Goal: Task Accomplishment & Management: Use online tool/utility

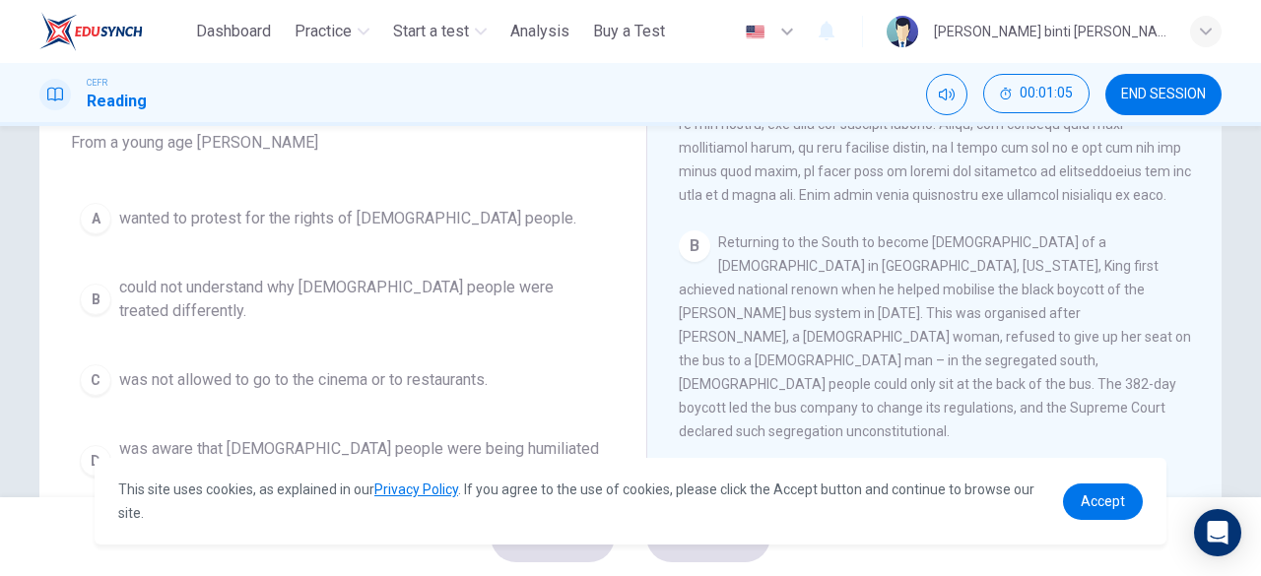
scroll to position [195, 0]
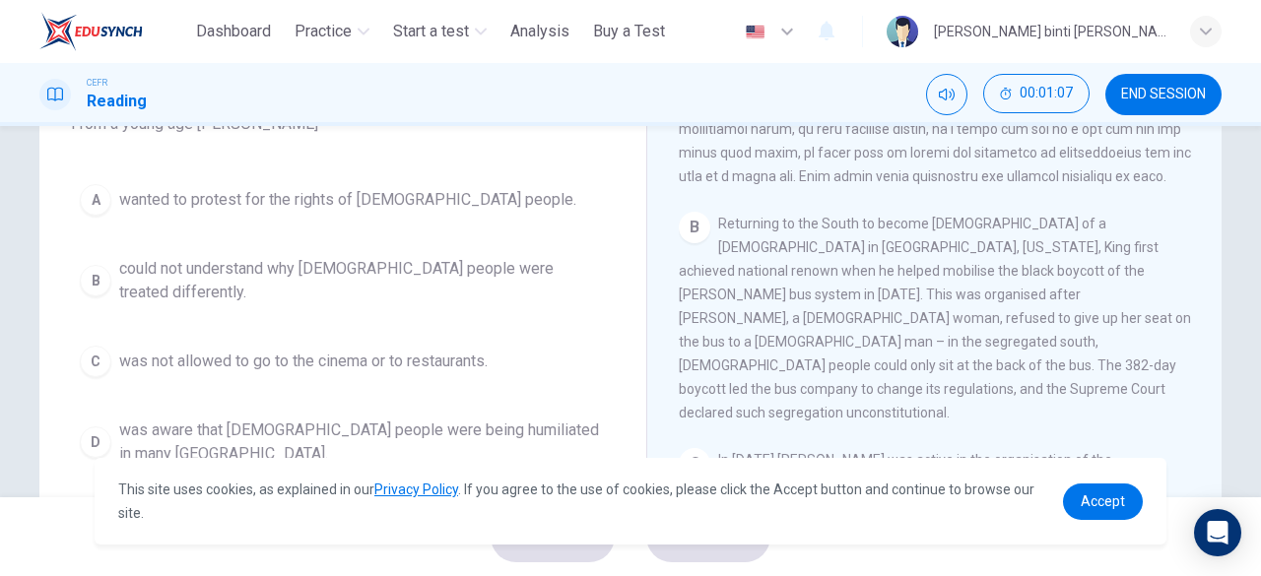
click at [473, 424] on span "was aware that [DEMOGRAPHIC_DATA] people were being humiliated in many [GEOGRAP…" at bounding box center [362, 442] width 487 height 47
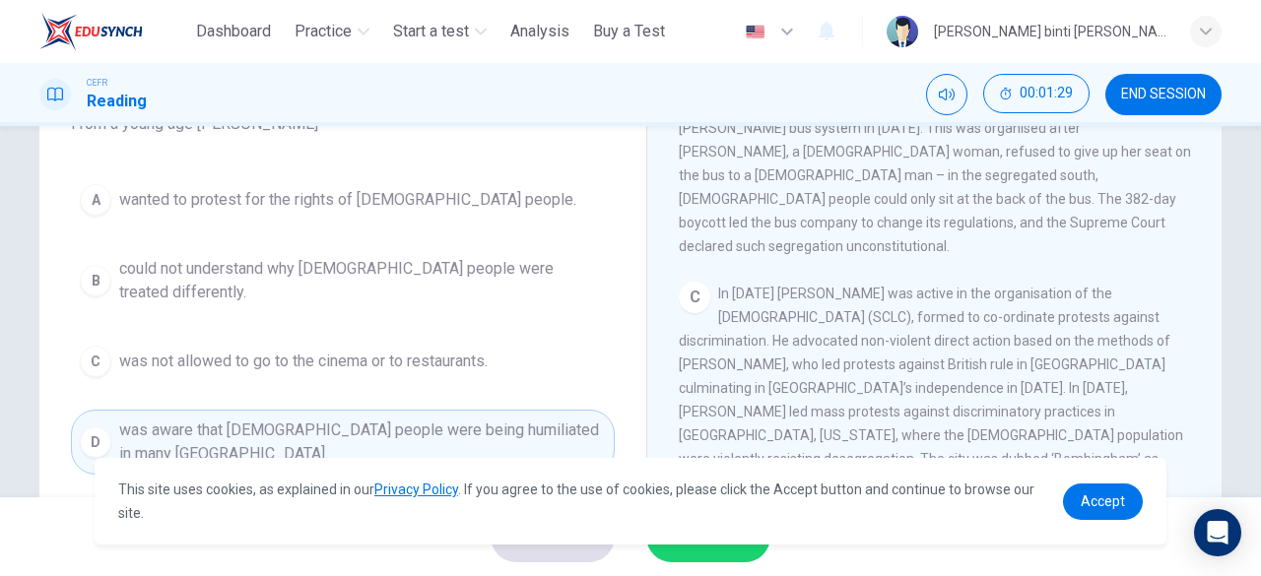
scroll to position [788, 0]
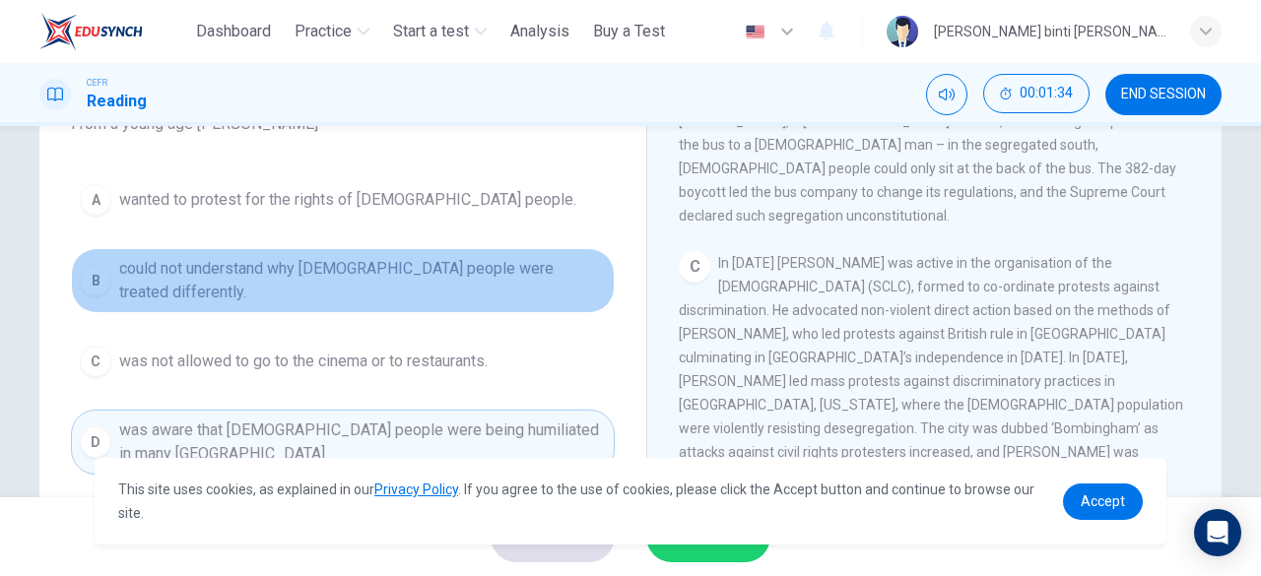
click at [552, 258] on button "B could not understand why [DEMOGRAPHIC_DATA] people were treated differently." at bounding box center [343, 280] width 544 height 65
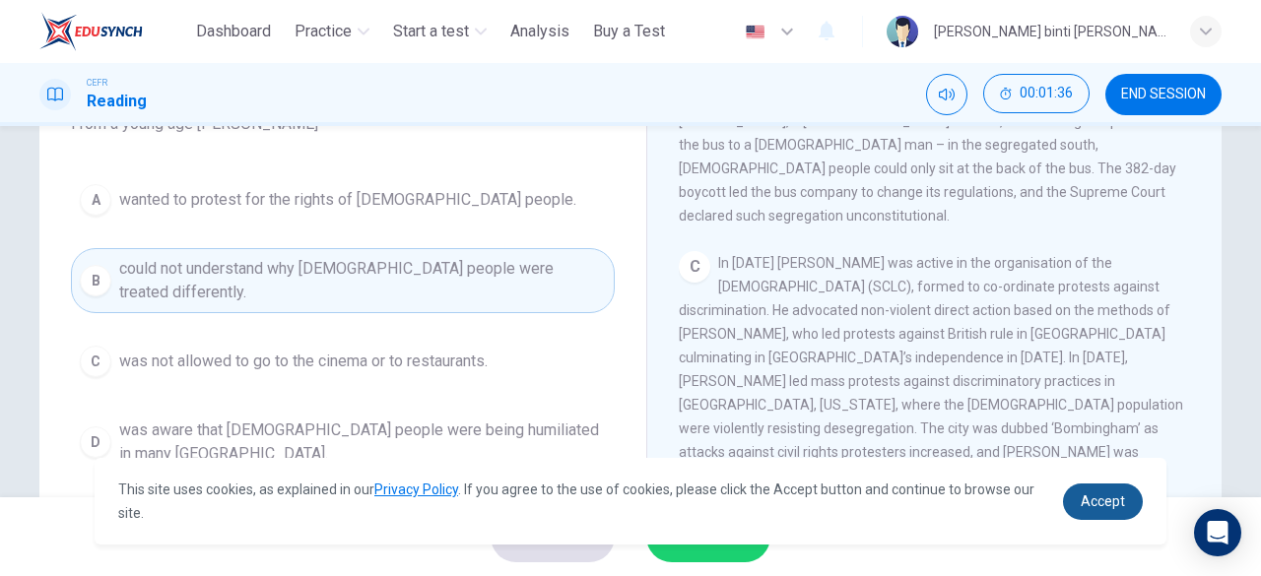
click at [1085, 497] on span "Accept" at bounding box center [1102, 501] width 44 height 16
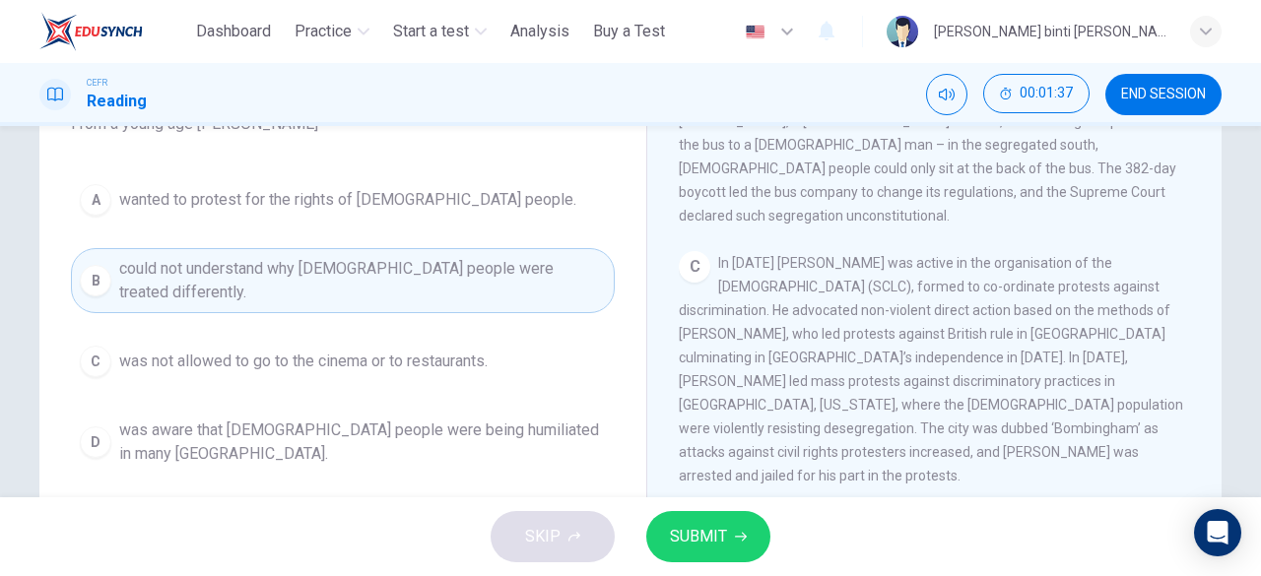
click at [744, 527] on button "SUBMIT" at bounding box center [708, 536] width 124 height 51
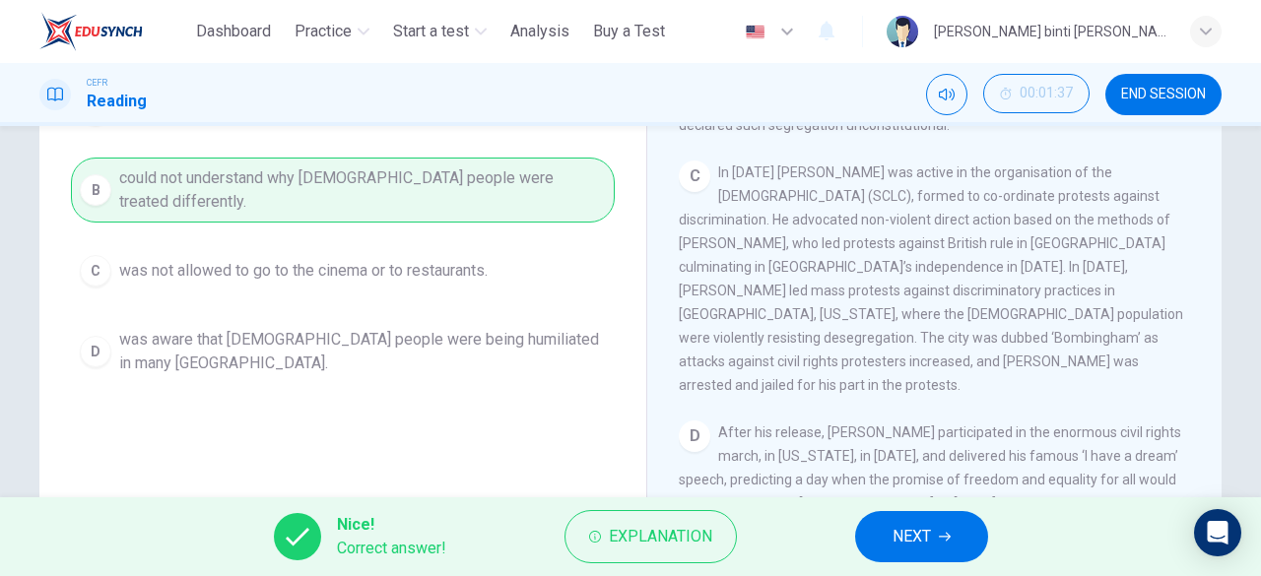
scroll to position [293, 0]
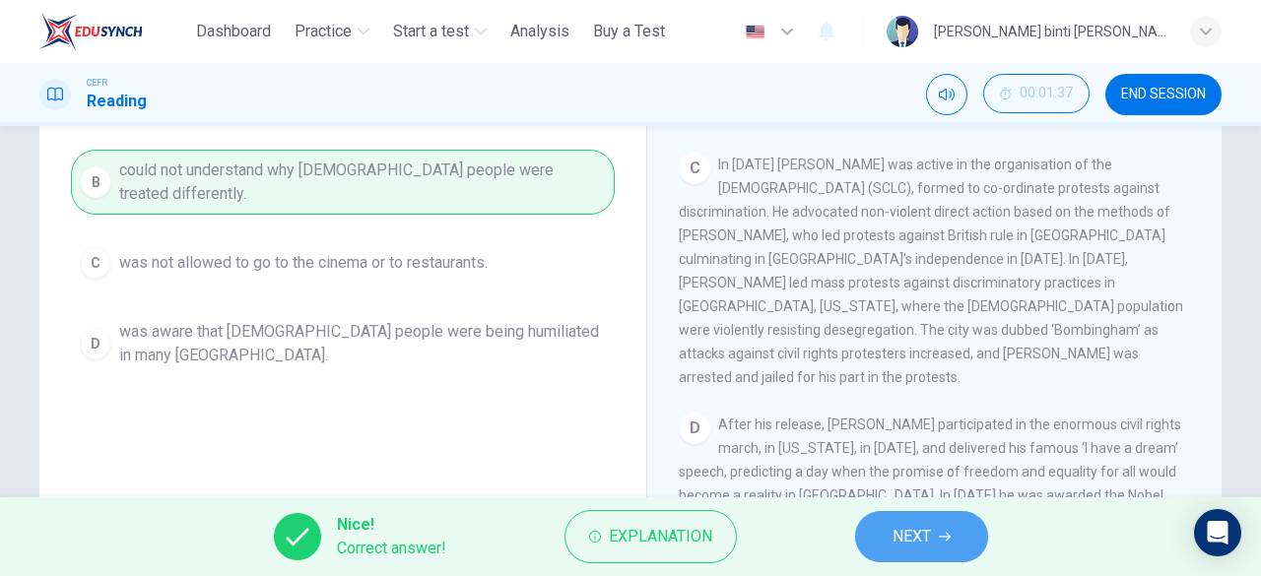
click at [907, 524] on span "NEXT" at bounding box center [911, 537] width 38 height 28
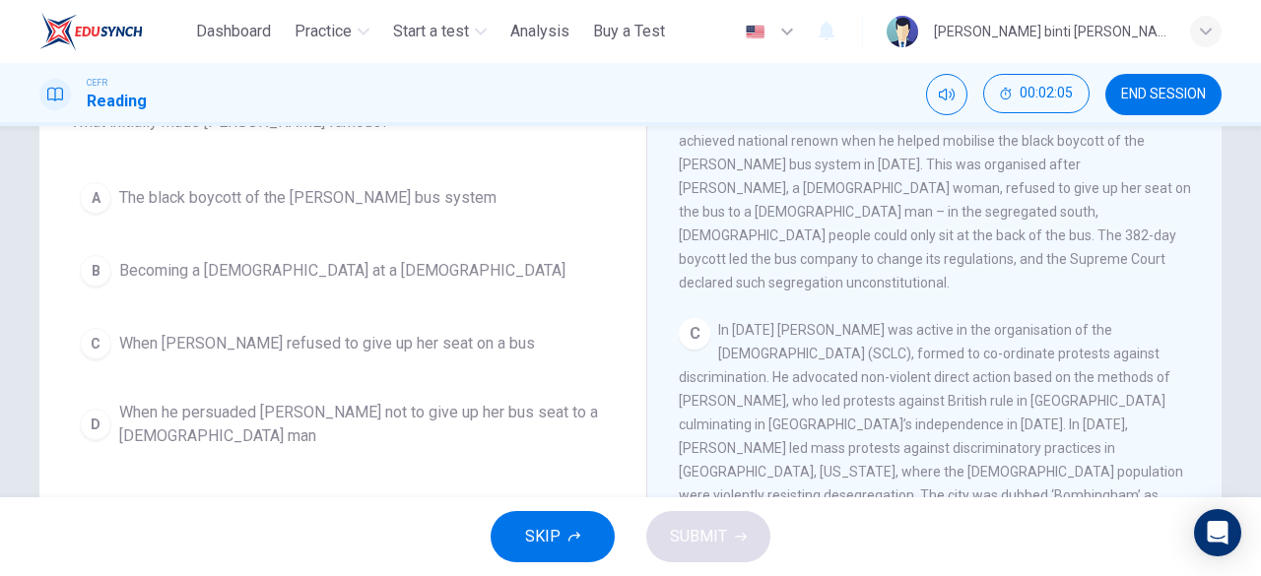
scroll to position [689, 0]
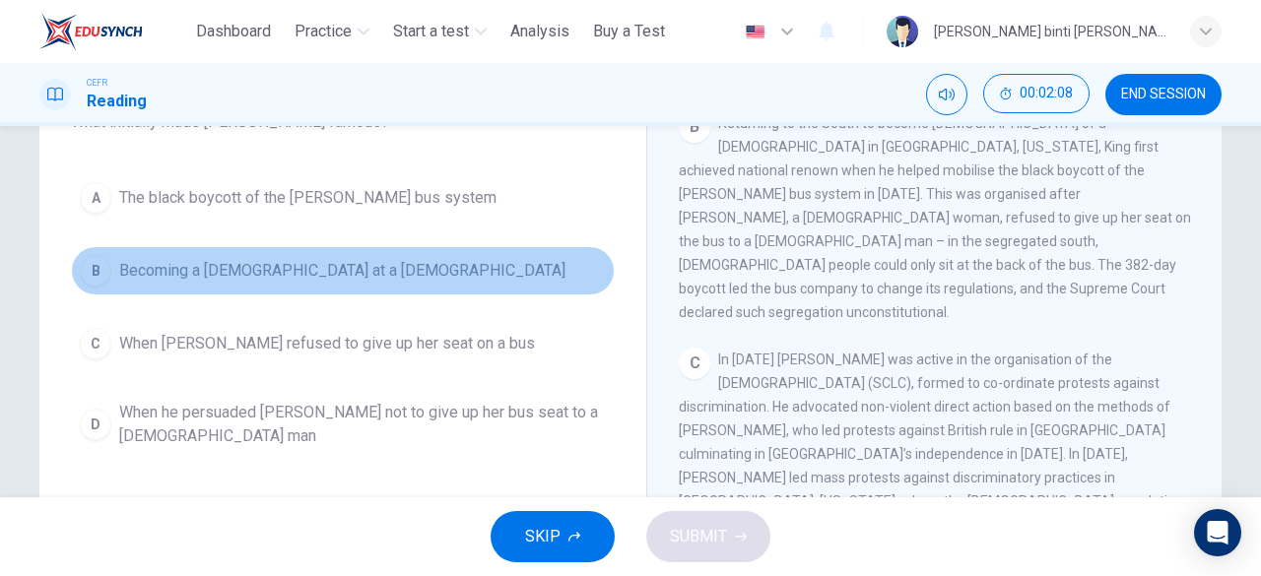
click at [364, 272] on span "Becoming a [DEMOGRAPHIC_DATA] at a [DEMOGRAPHIC_DATA]" at bounding box center [342, 271] width 446 height 24
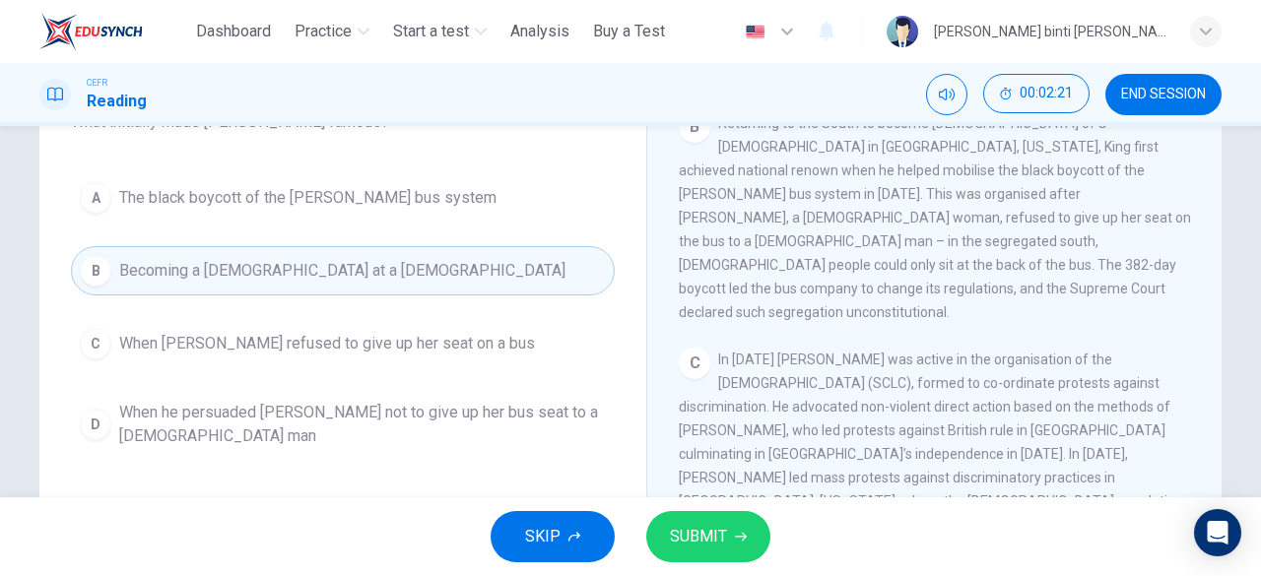
click at [509, 420] on span "When he persuaded [PERSON_NAME] not to give up her bus seat to a [DEMOGRAPHIC_D…" at bounding box center [362, 424] width 487 height 47
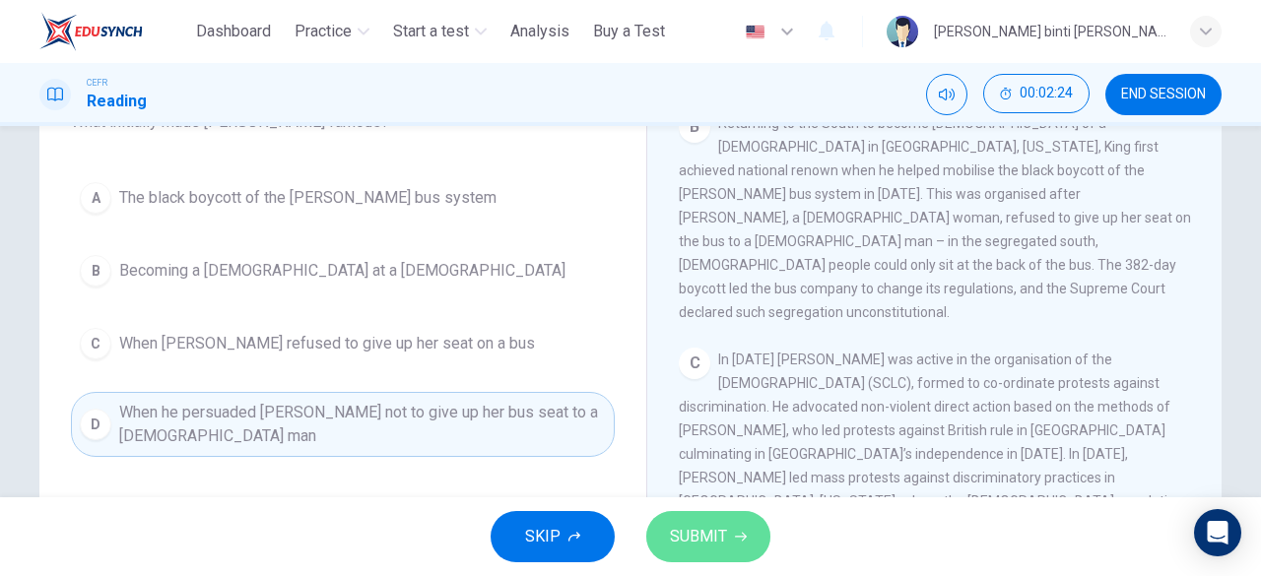
click at [718, 531] on span "SUBMIT" at bounding box center [698, 537] width 57 height 28
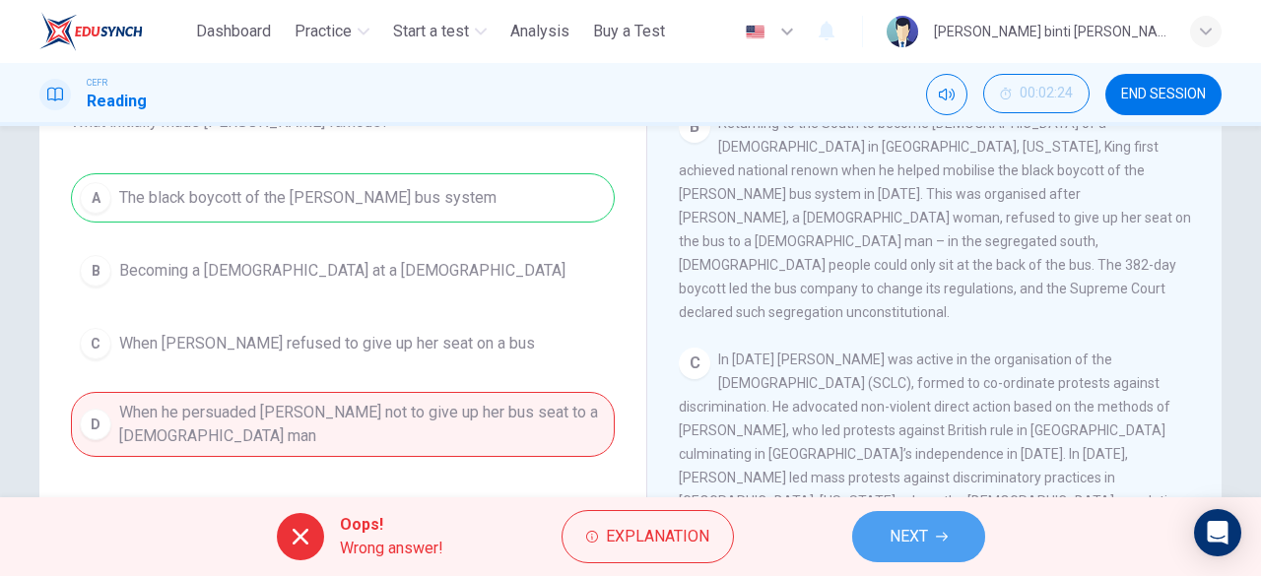
click at [897, 528] on span "NEXT" at bounding box center [908, 537] width 38 height 28
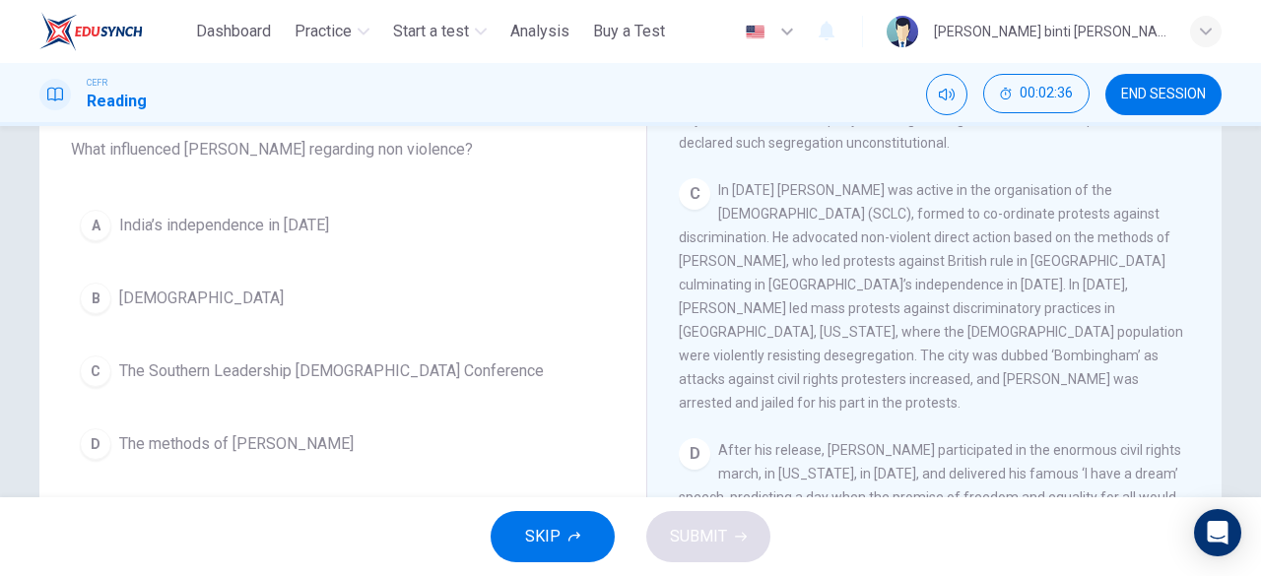
scroll to position [197, 0]
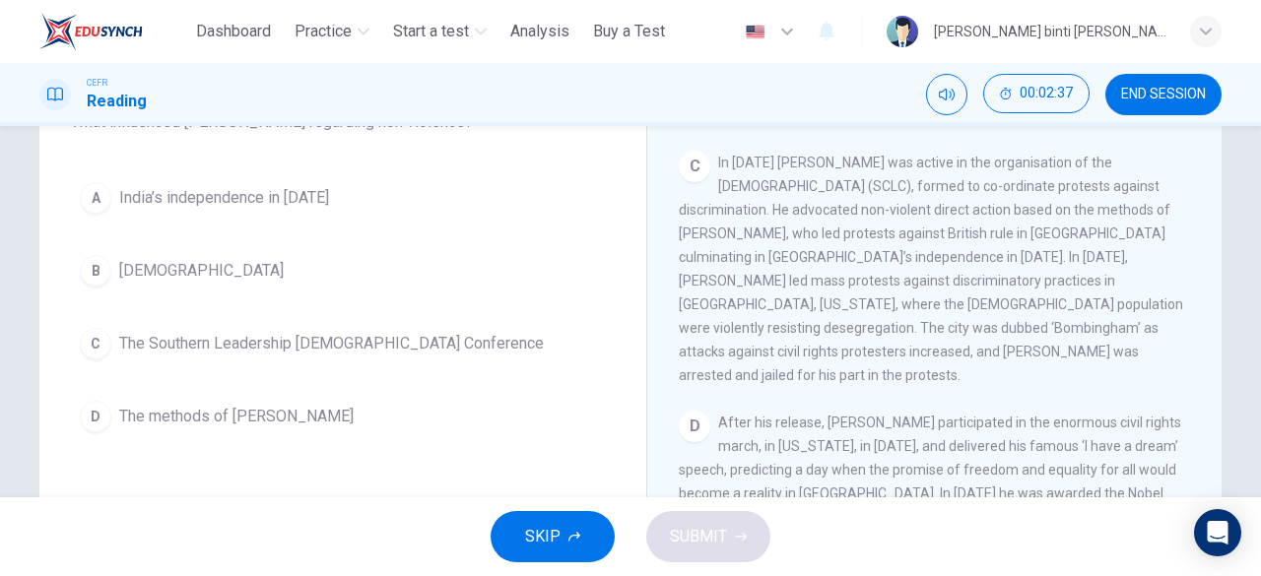
click at [261, 427] on button "D The methods of [PERSON_NAME]" at bounding box center [343, 416] width 544 height 49
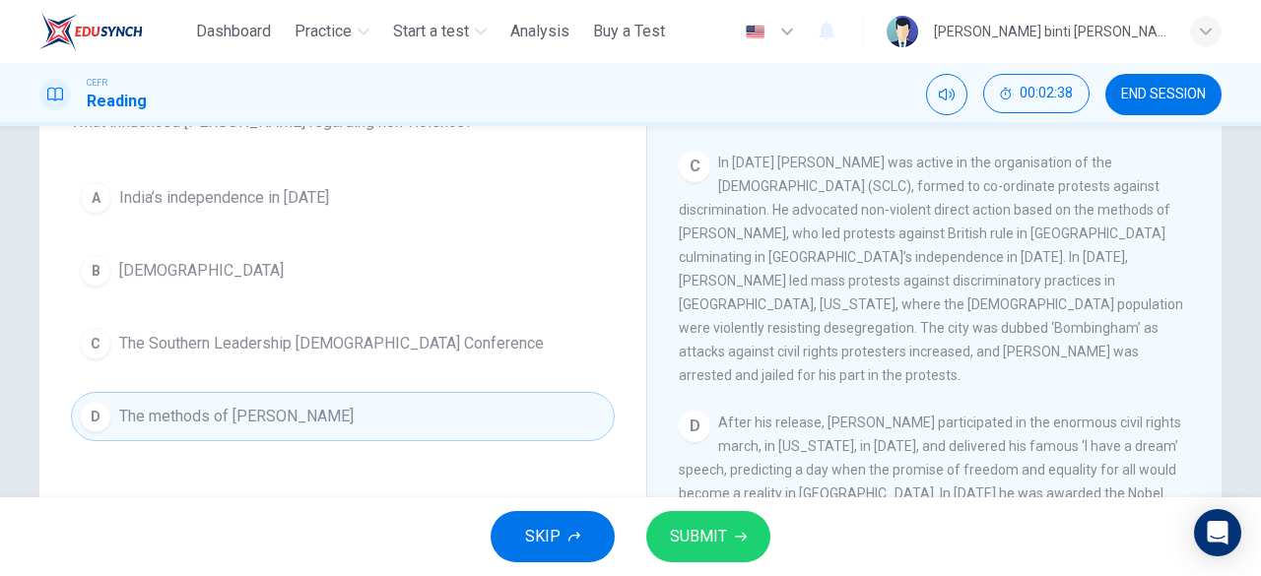
click at [671, 530] on span "SUBMIT" at bounding box center [698, 537] width 57 height 28
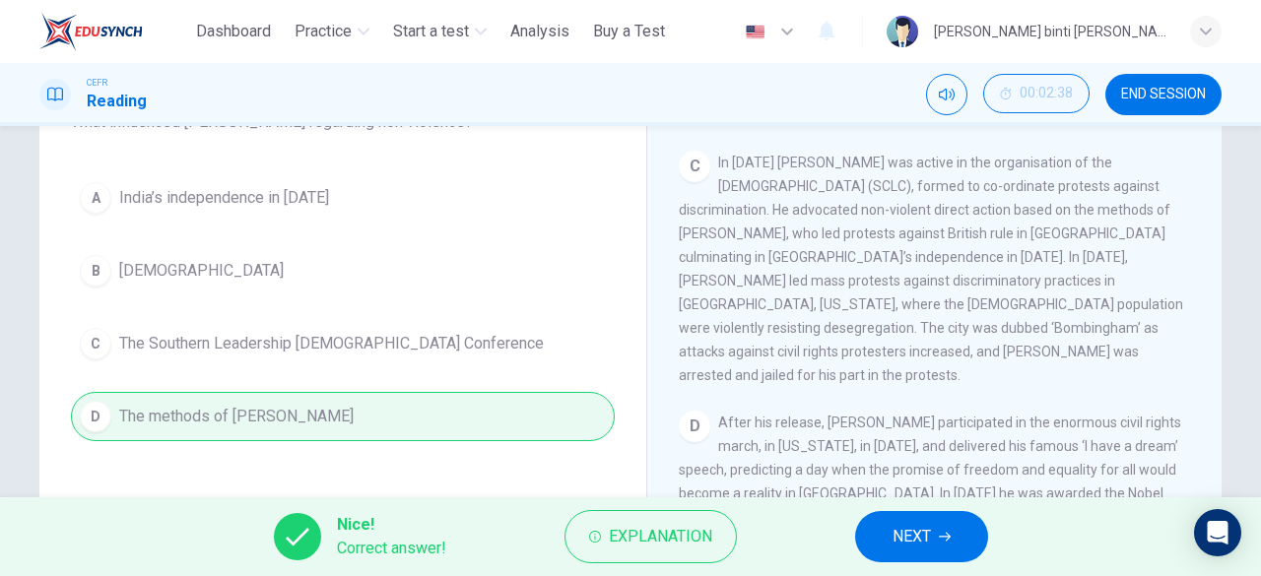
scroll to position [98, 0]
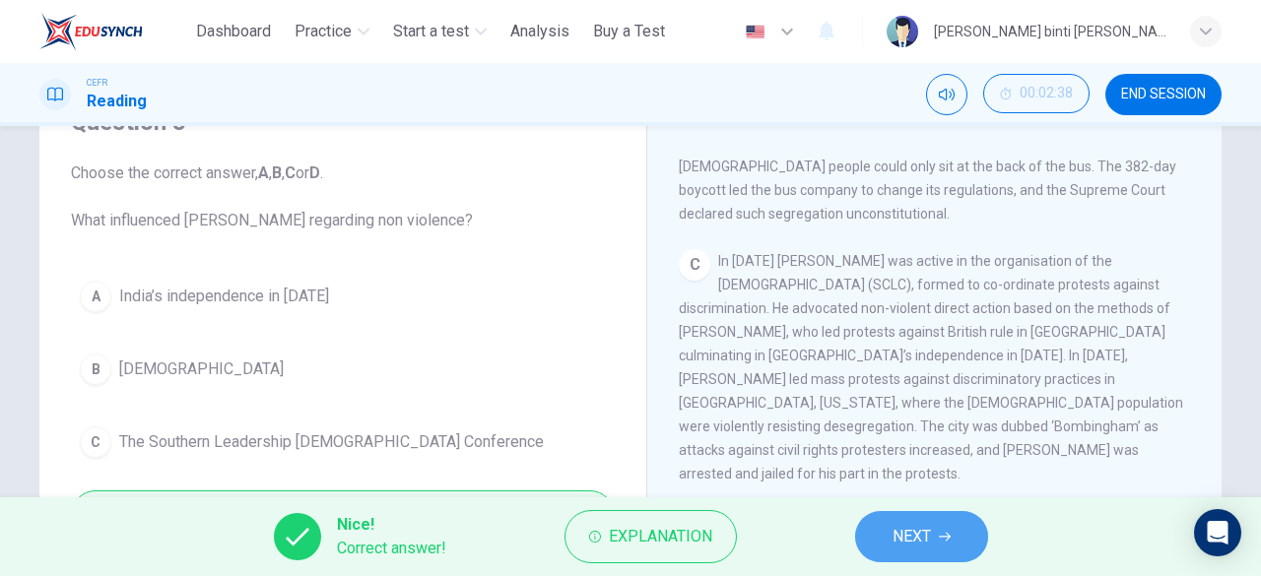
click at [977, 525] on button "NEXT" at bounding box center [921, 536] width 133 height 51
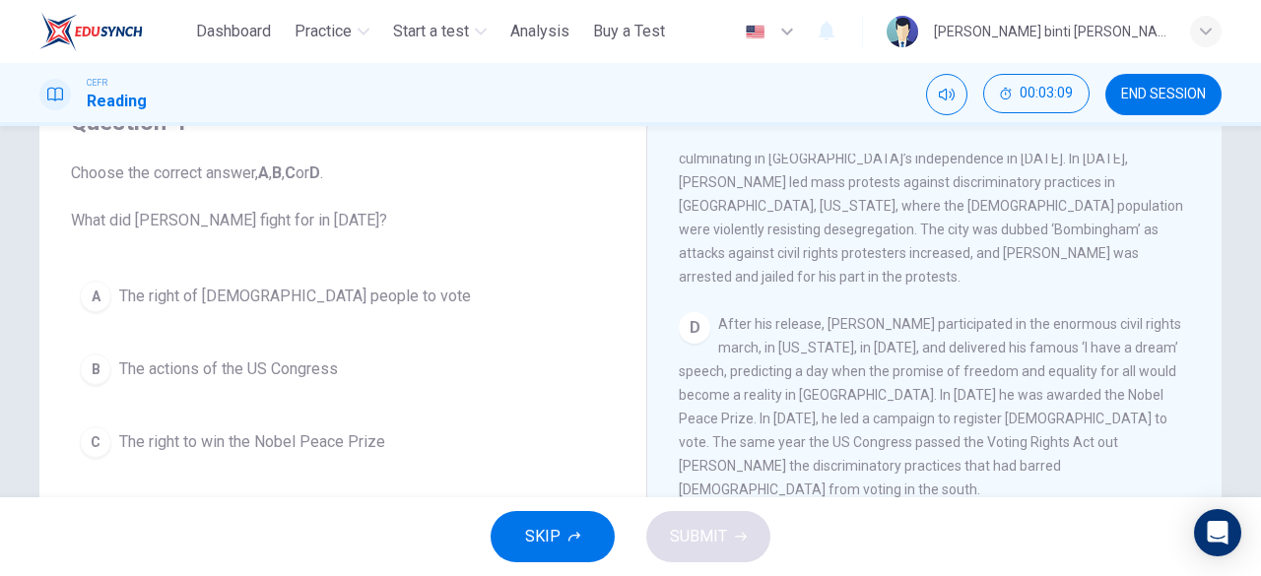
click at [340, 309] on button "A The right of [DEMOGRAPHIC_DATA] people to vote" at bounding box center [343, 296] width 544 height 49
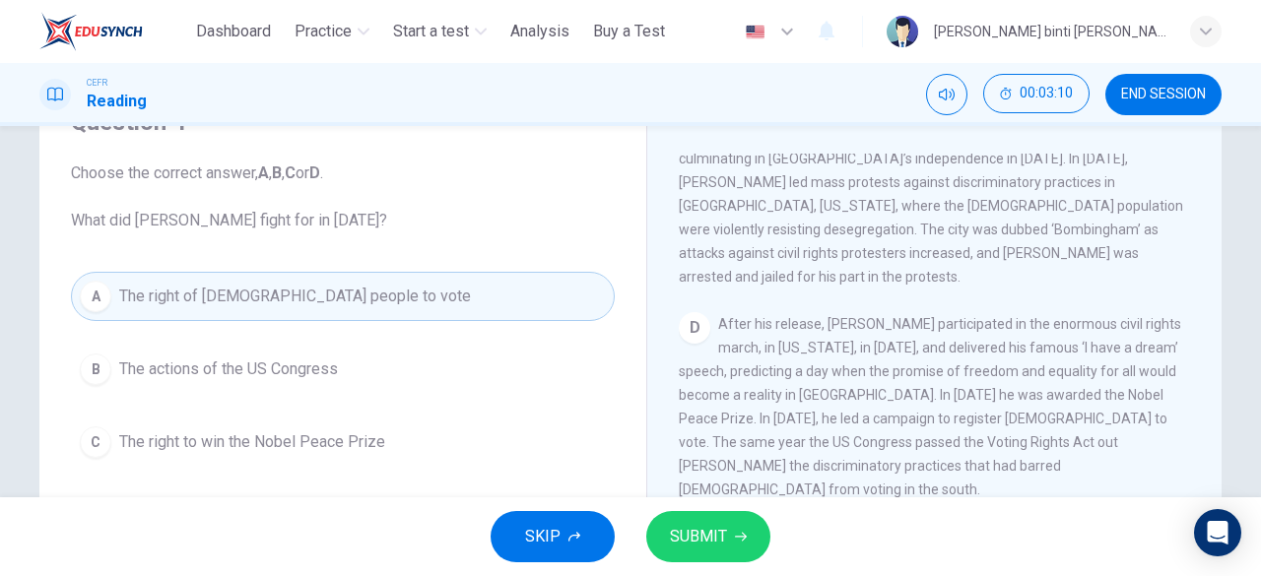
scroll to position [197, 0]
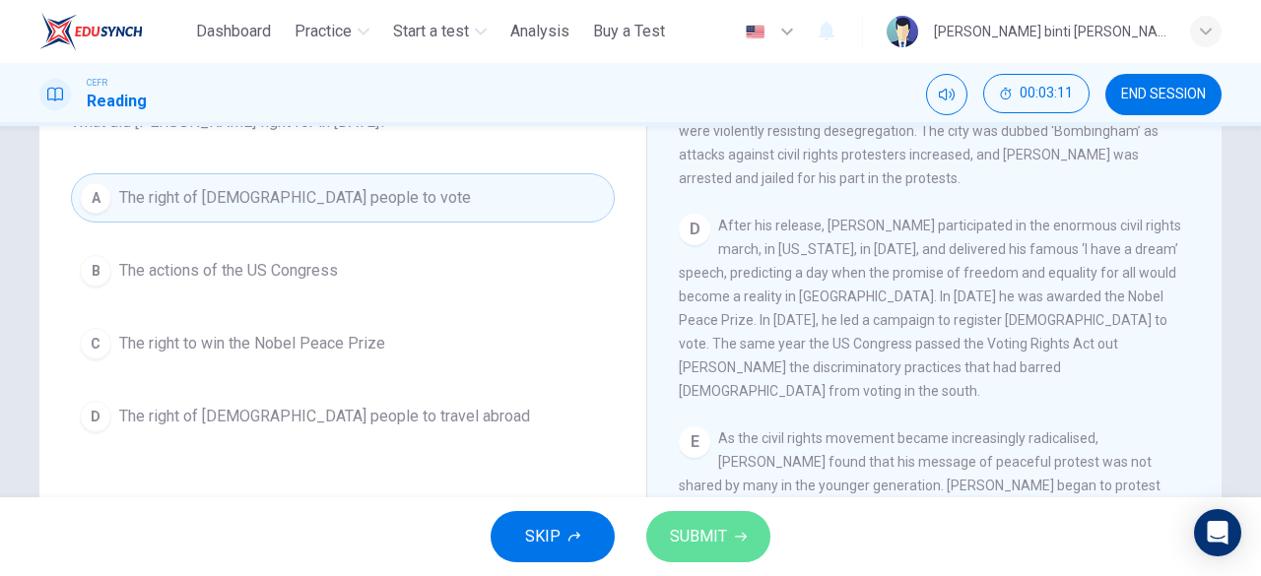
click at [715, 527] on span "SUBMIT" at bounding box center [698, 537] width 57 height 28
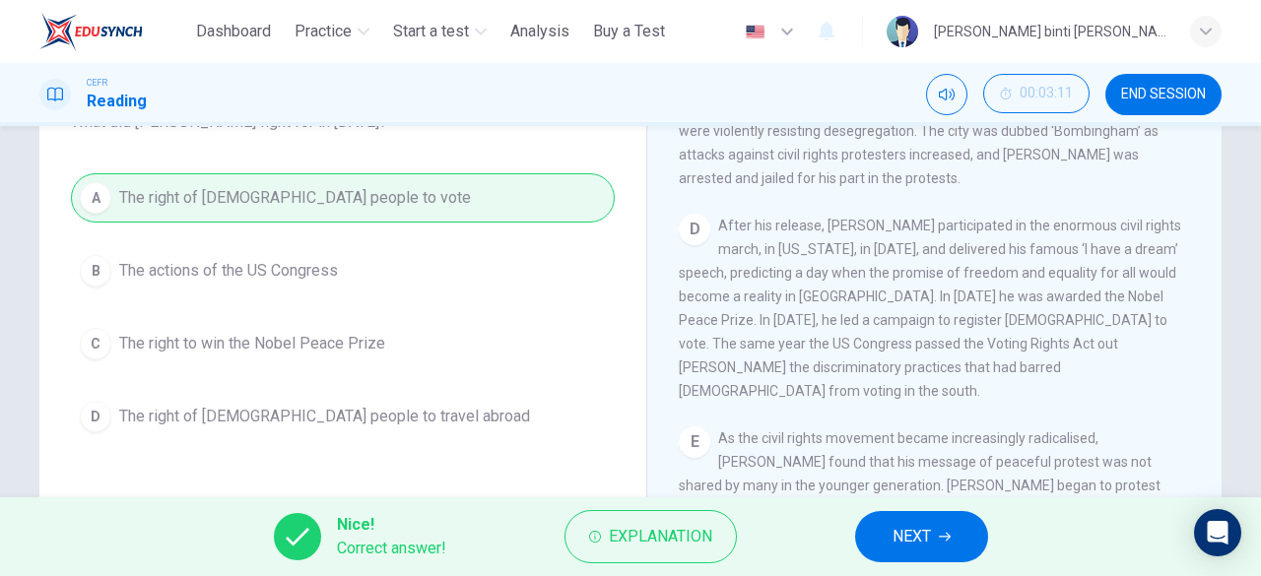
click at [900, 538] on span "NEXT" at bounding box center [911, 537] width 38 height 28
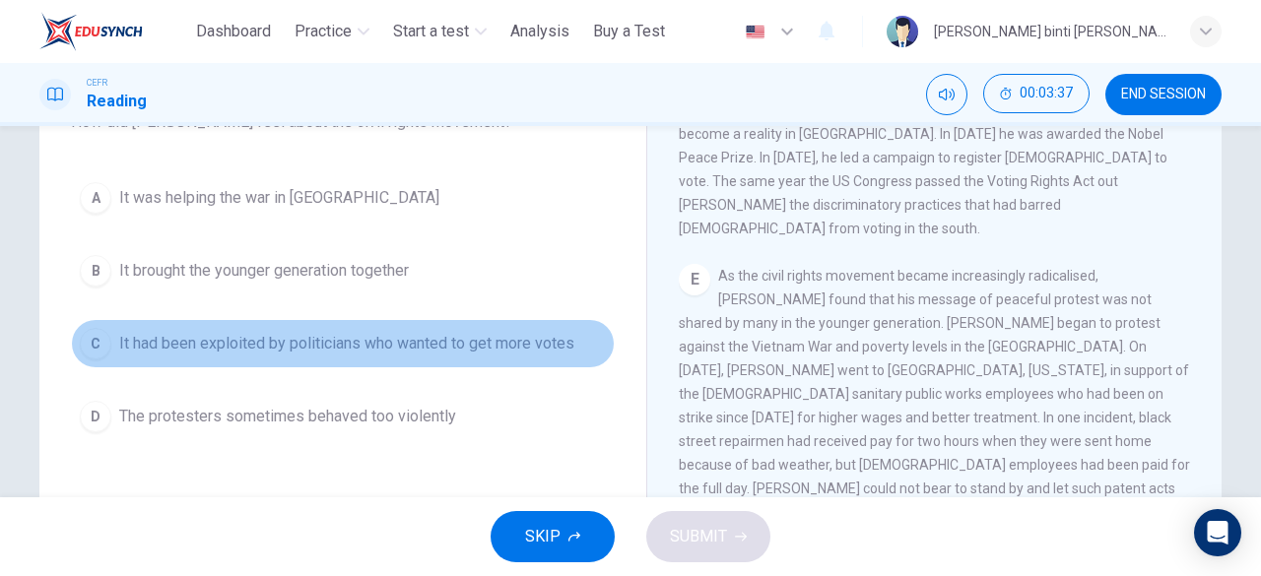
click at [507, 346] on span "It had been exploited by politicians who wanted to get more votes" at bounding box center [346, 344] width 455 height 24
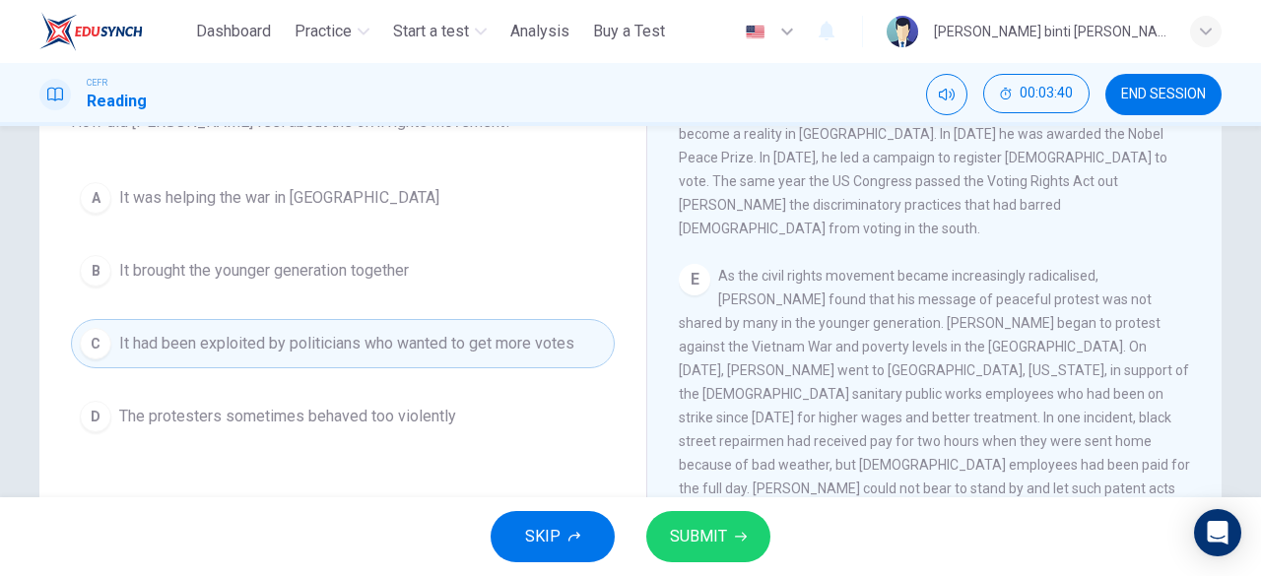
click at [738, 515] on button "SUBMIT" at bounding box center [708, 536] width 124 height 51
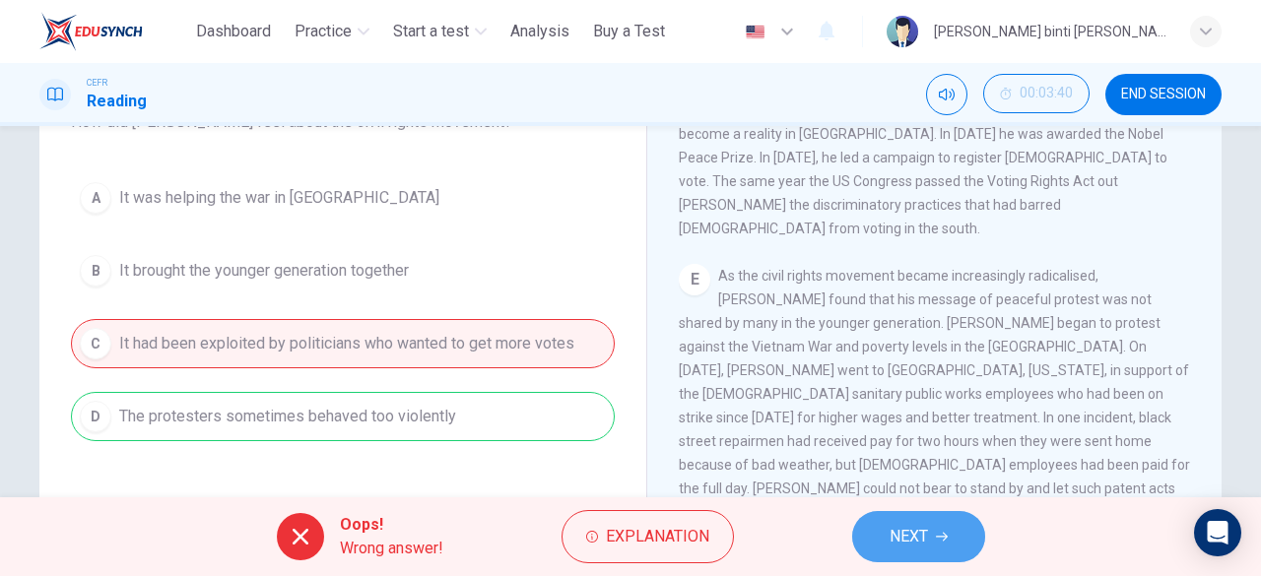
click at [904, 546] on span "NEXT" at bounding box center [908, 537] width 38 height 28
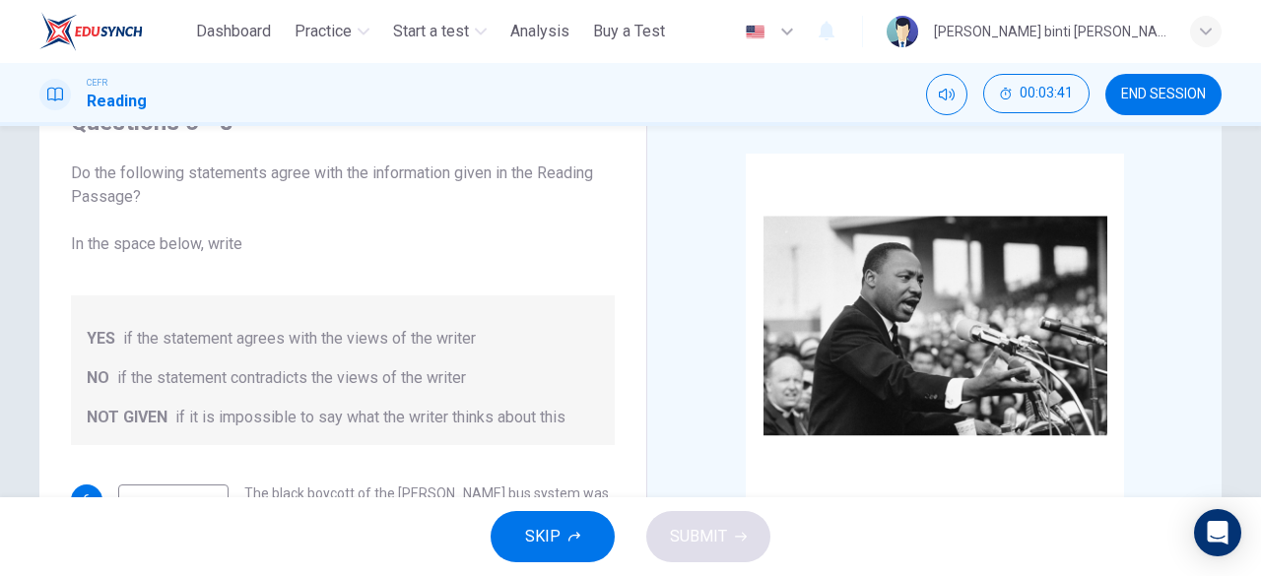
scroll to position [295, 0]
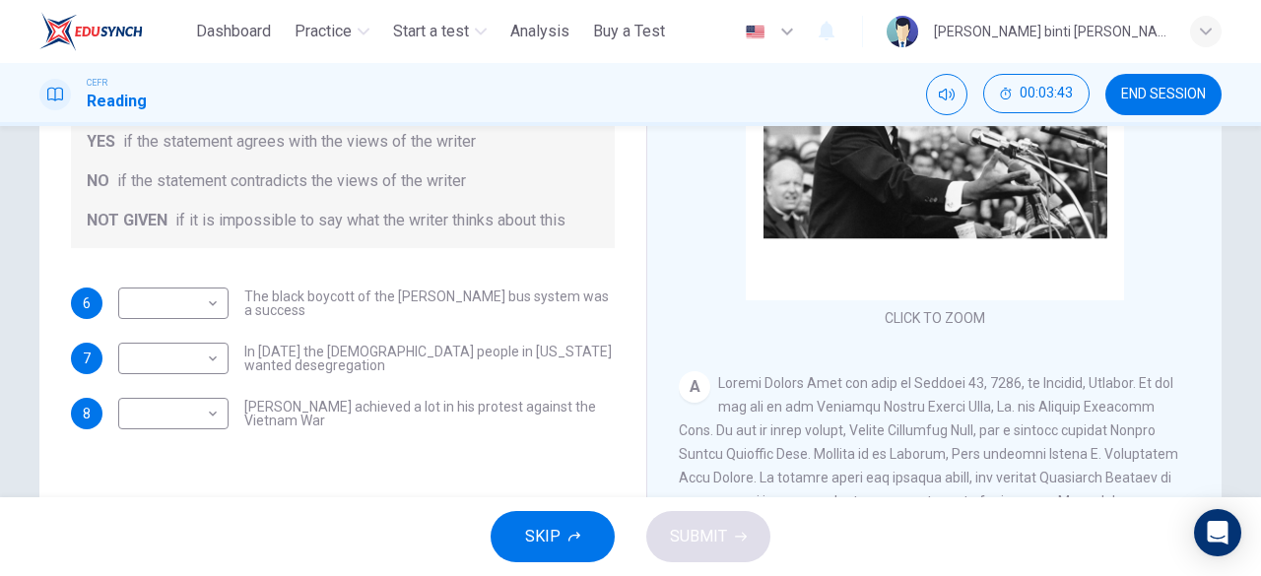
click at [1150, 106] on button "END SESSION" at bounding box center [1163, 94] width 116 height 41
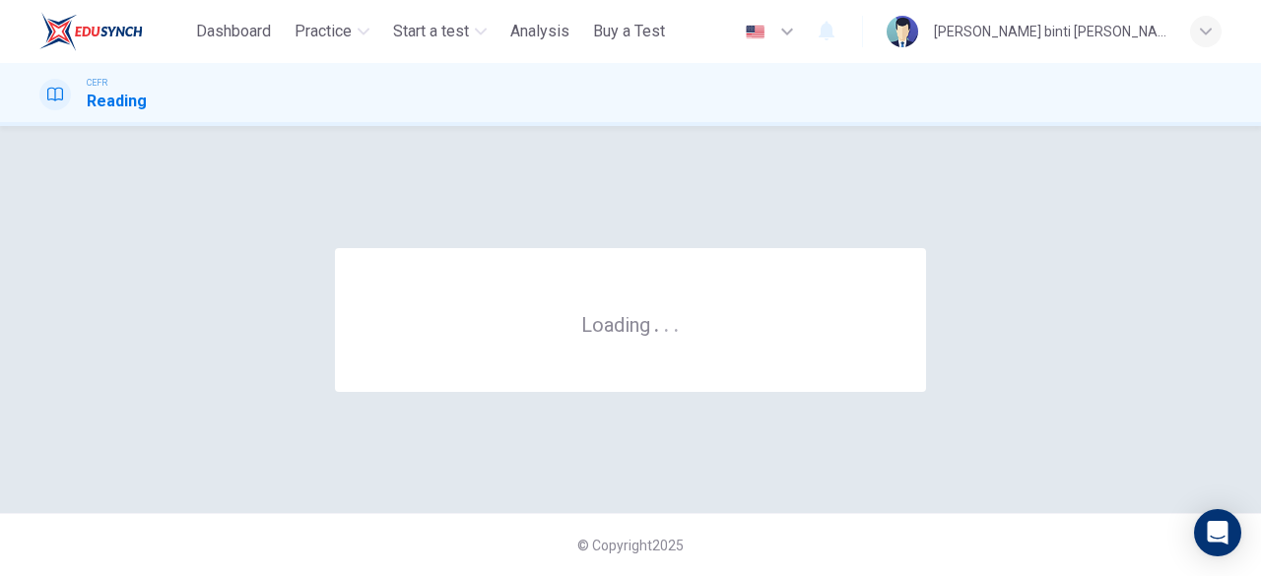
scroll to position [0, 0]
